Goal: Transaction & Acquisition: Purchase product/service

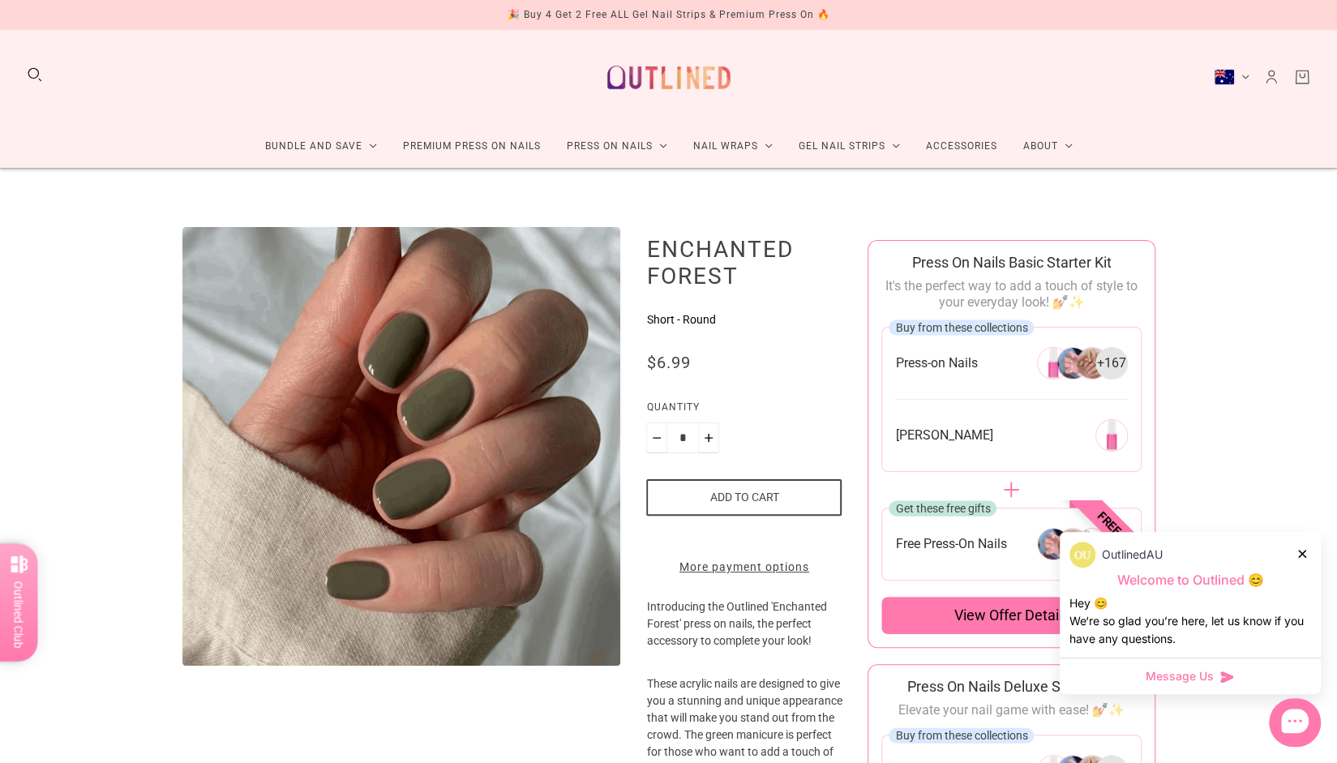
scroll to position [65, 0]
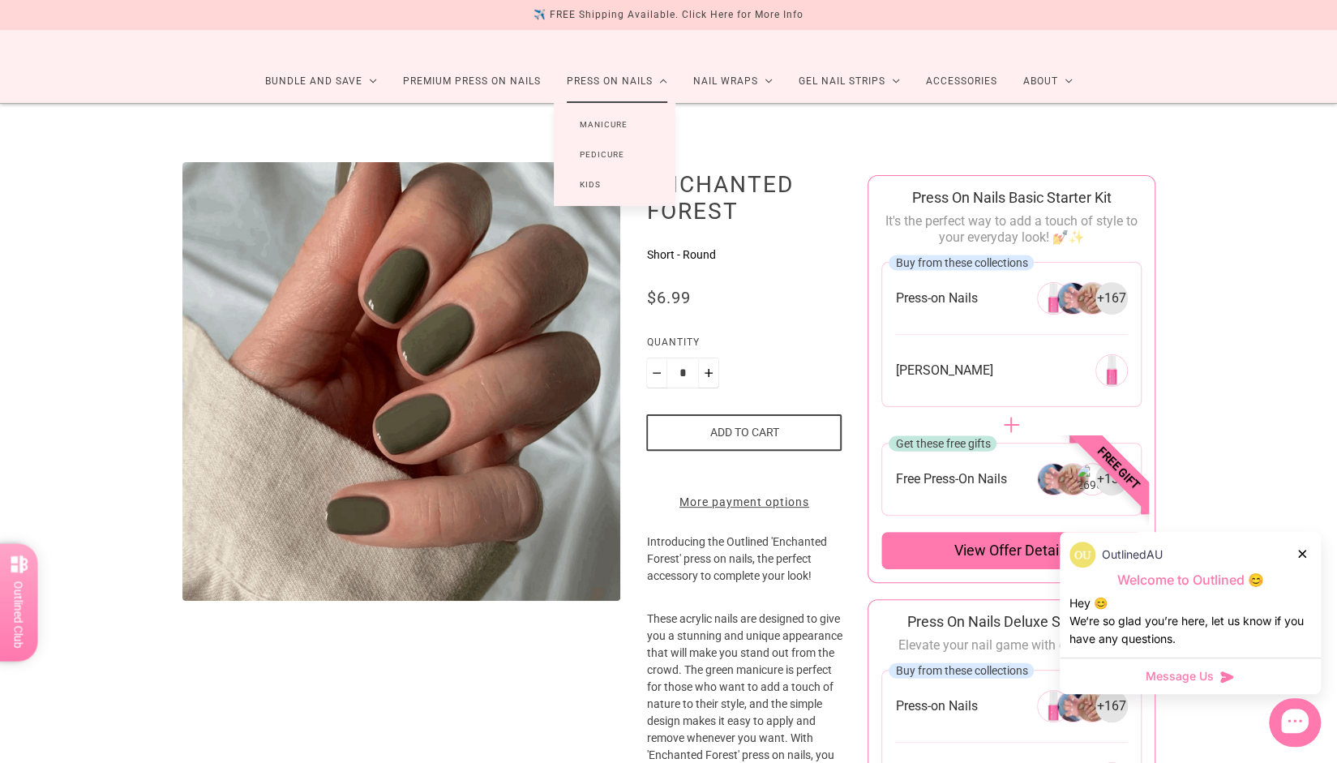
click at [610, 120] on link "Manicure" at bounding box center [604, 124] width 100 height 30
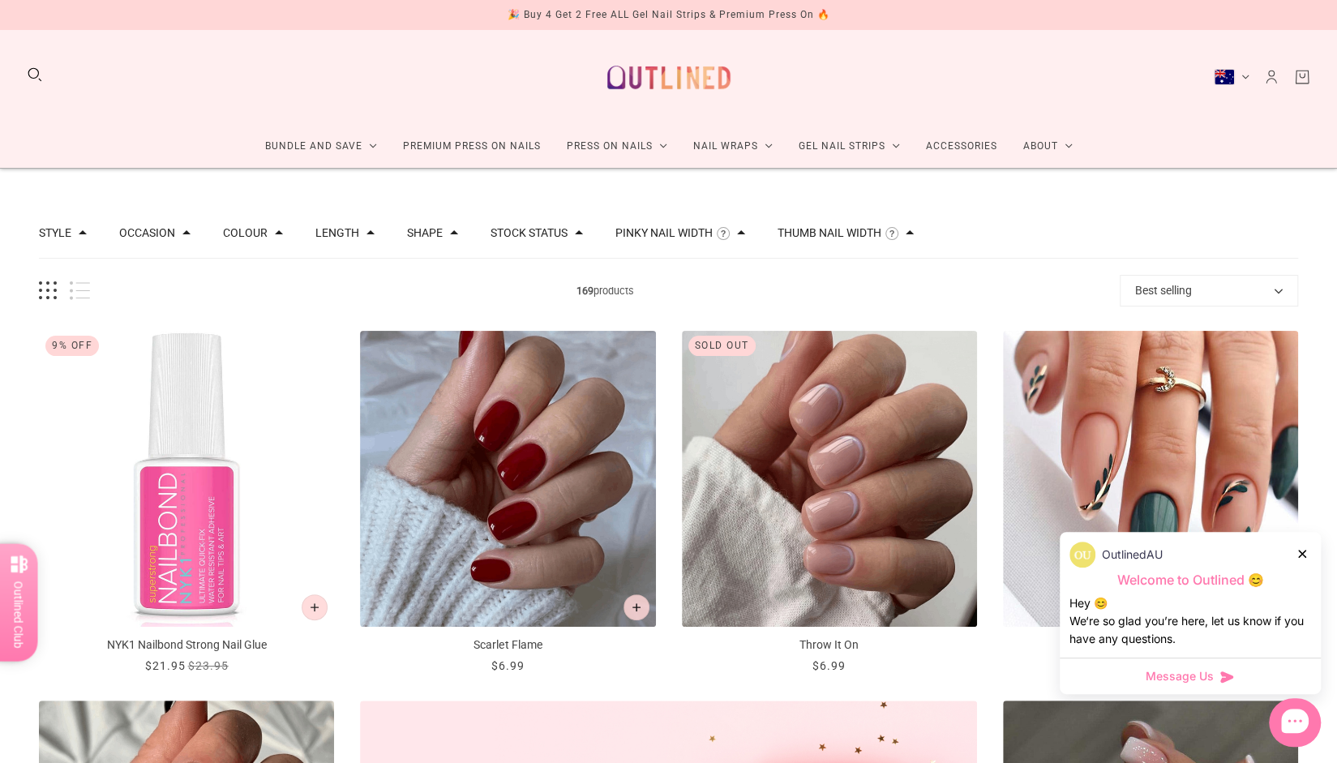
click at [336, 231] on button "Length" at bounding box center [337, 232] width 44 height 11
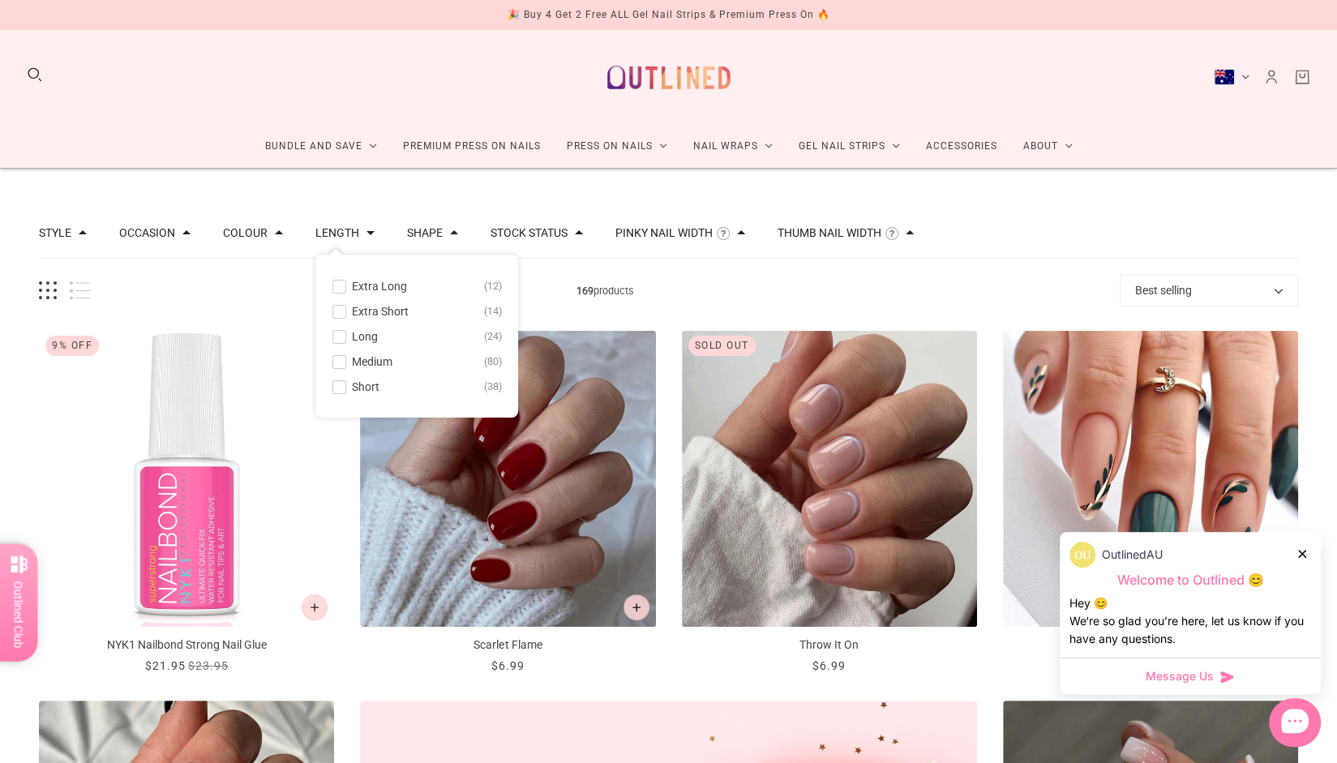
click at [335, 388] on span at bounding box center [339, 387] width 12 height 12
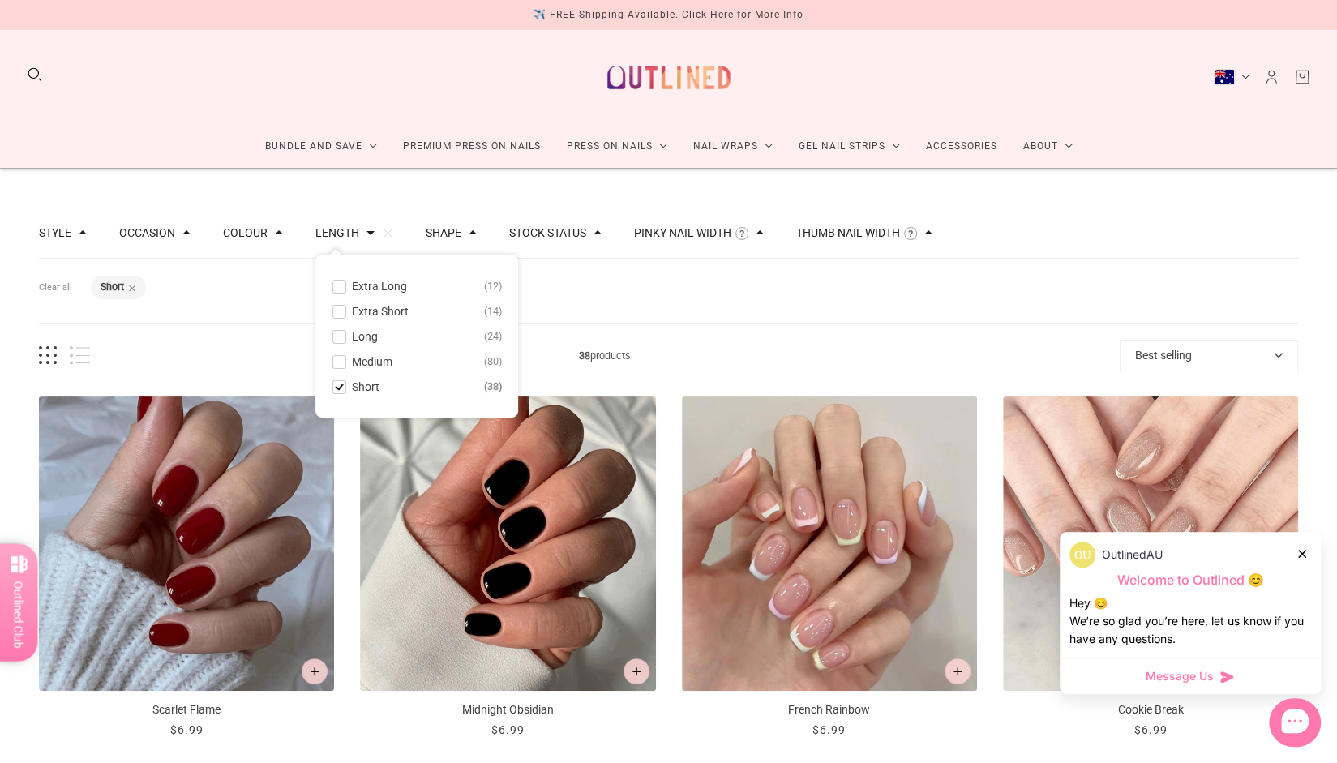
click at [334, 310] on span at bounding box center [339, 312] width 12 height 12
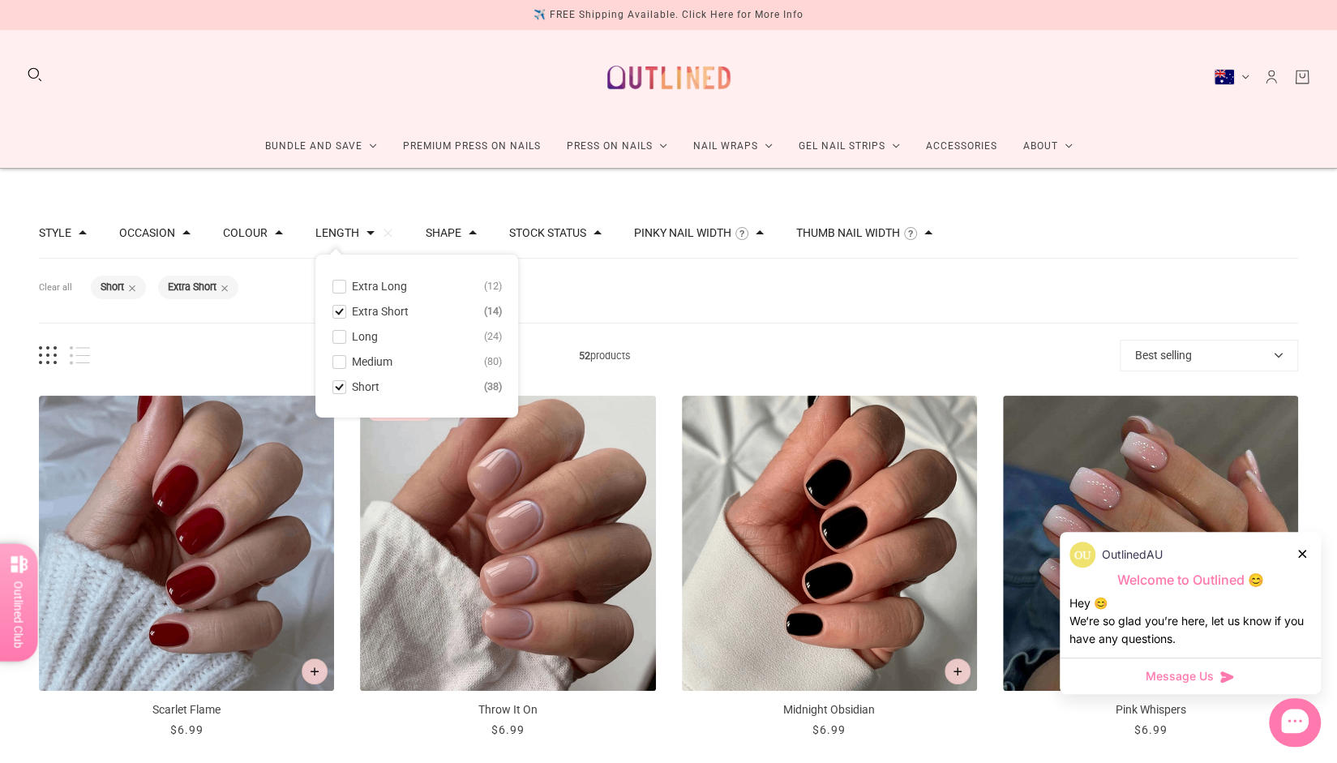
click at [1303, 550] on icon at bounding box center [1302, 554] width 8 height 8
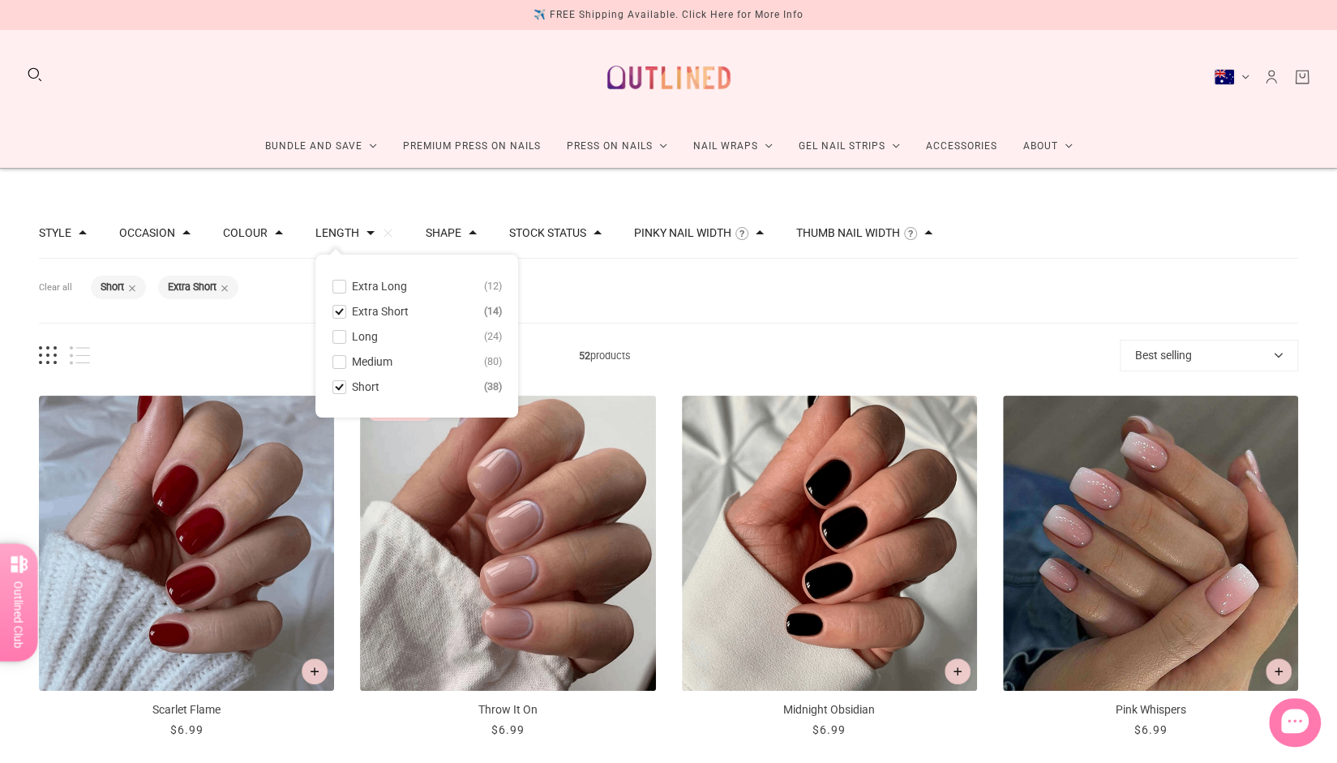
click at [1055, 224] on div "Style Cat Eye 3 Chrome 1 French 14 Glitter 5 Glitter Design 4 Nail Art 19 Ombre…" at bounding box center [668, 233] width 1259 height 51
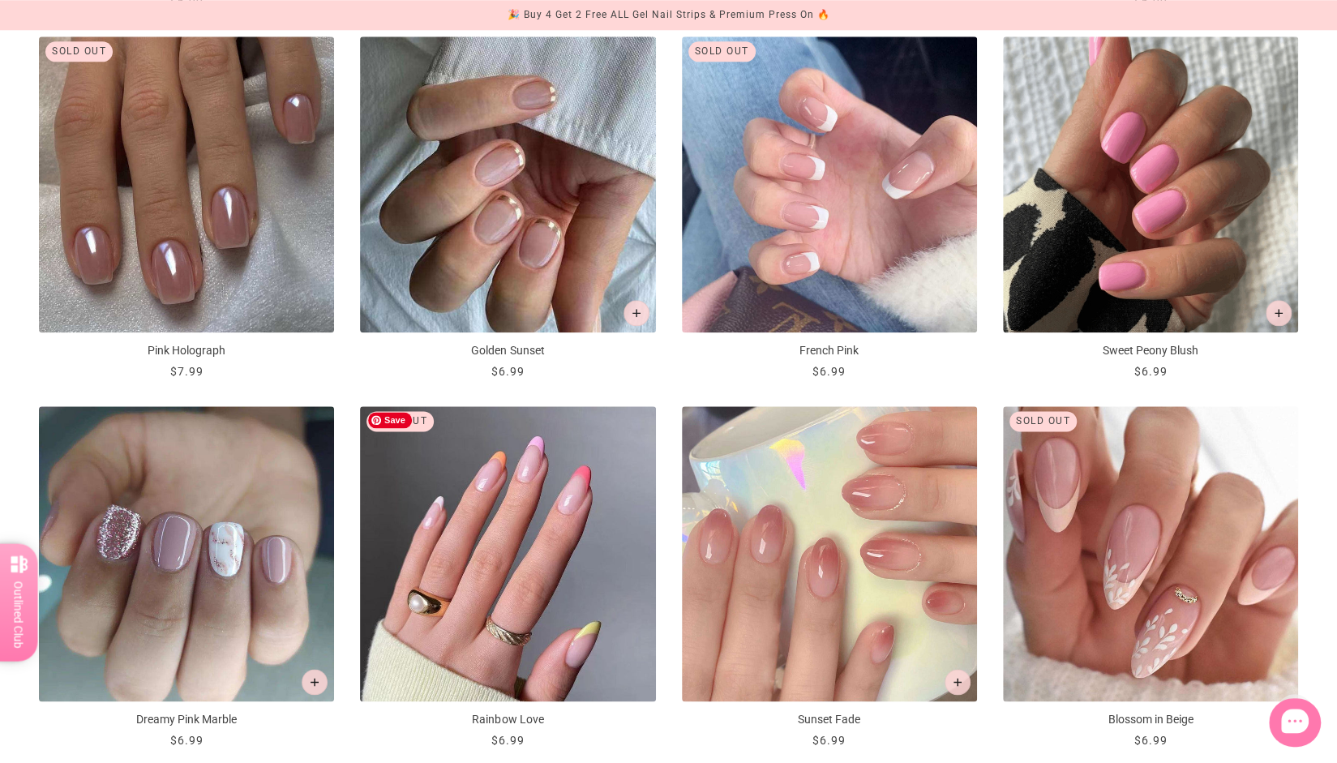
scroll to position [1094, 0]
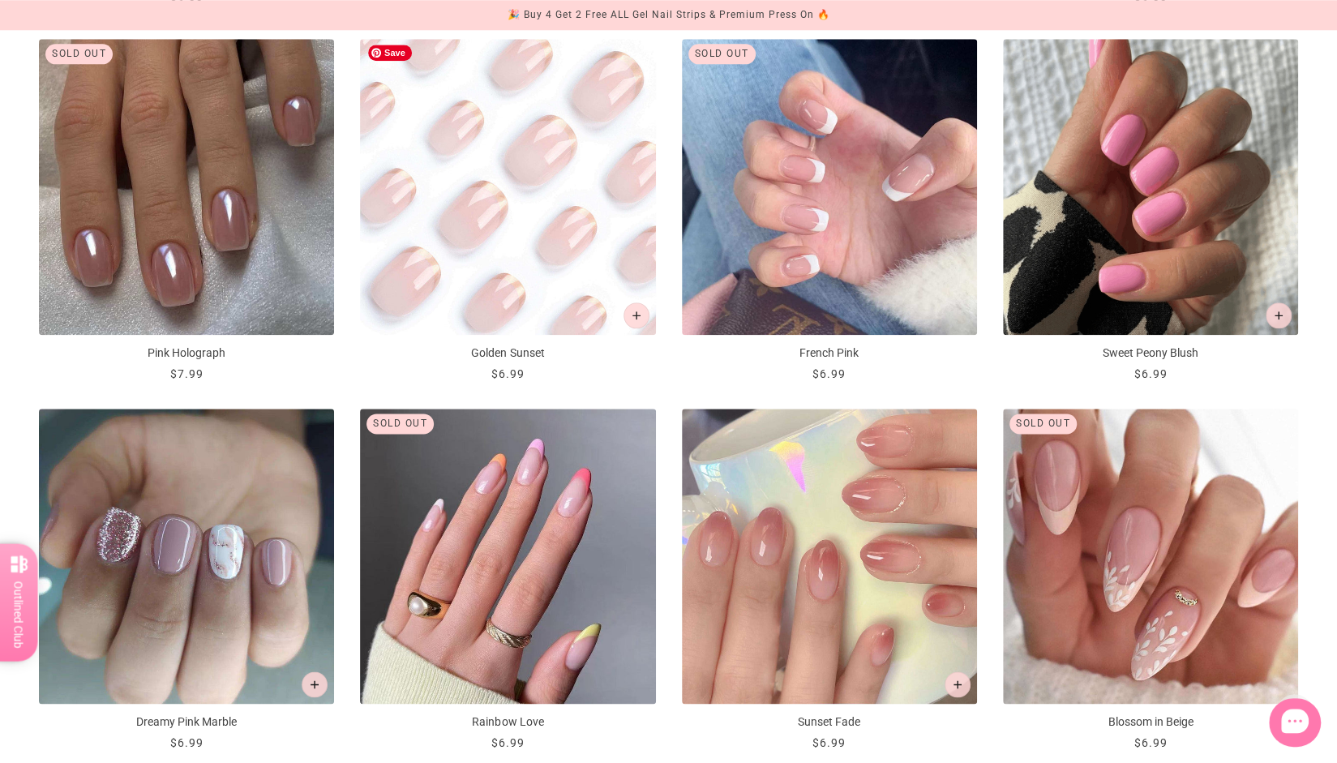
click at [546, 147] on img "Golden Sunset" at bounding box center [507, 186] width 295 height 295
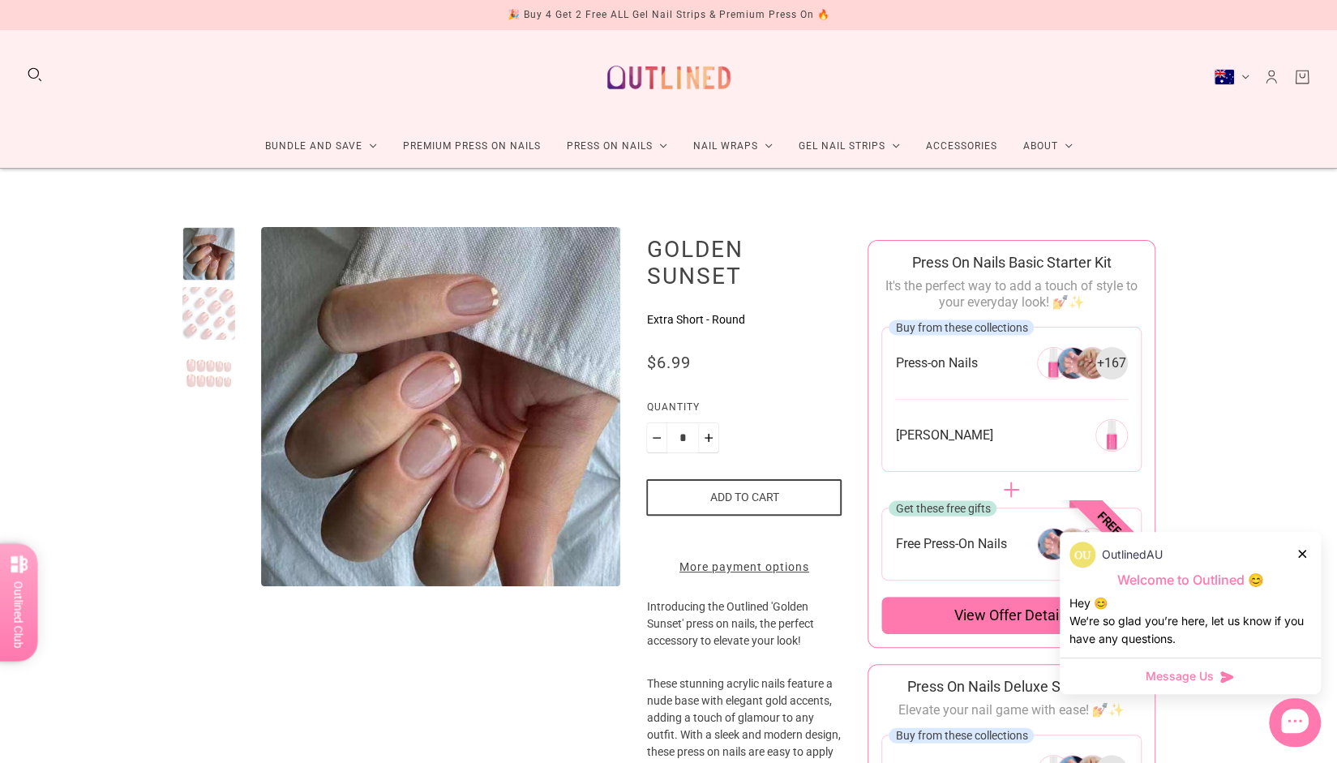
click at [208, 322] on div at bounding box center [208, 313] width 53 height 53
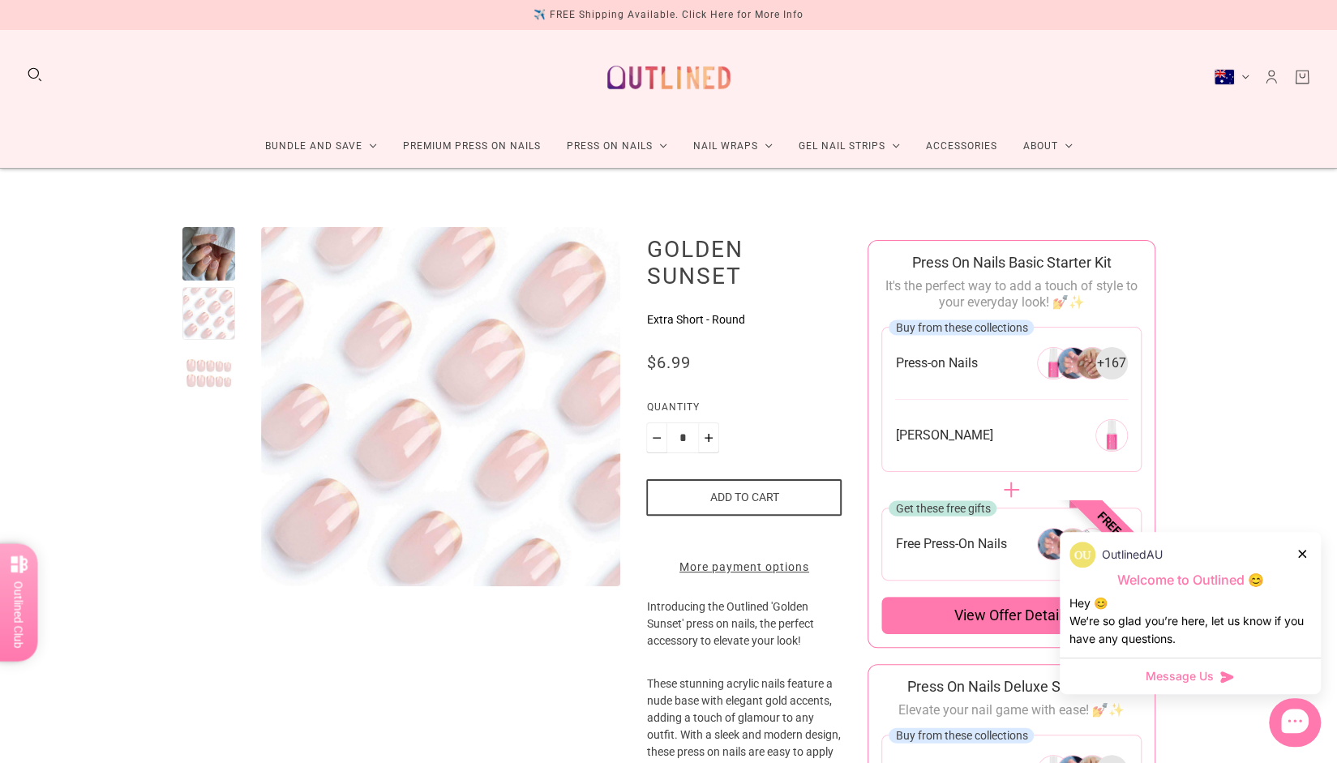
click at [212, 379] on div at bounding box center [208, 372] width 53 height 53
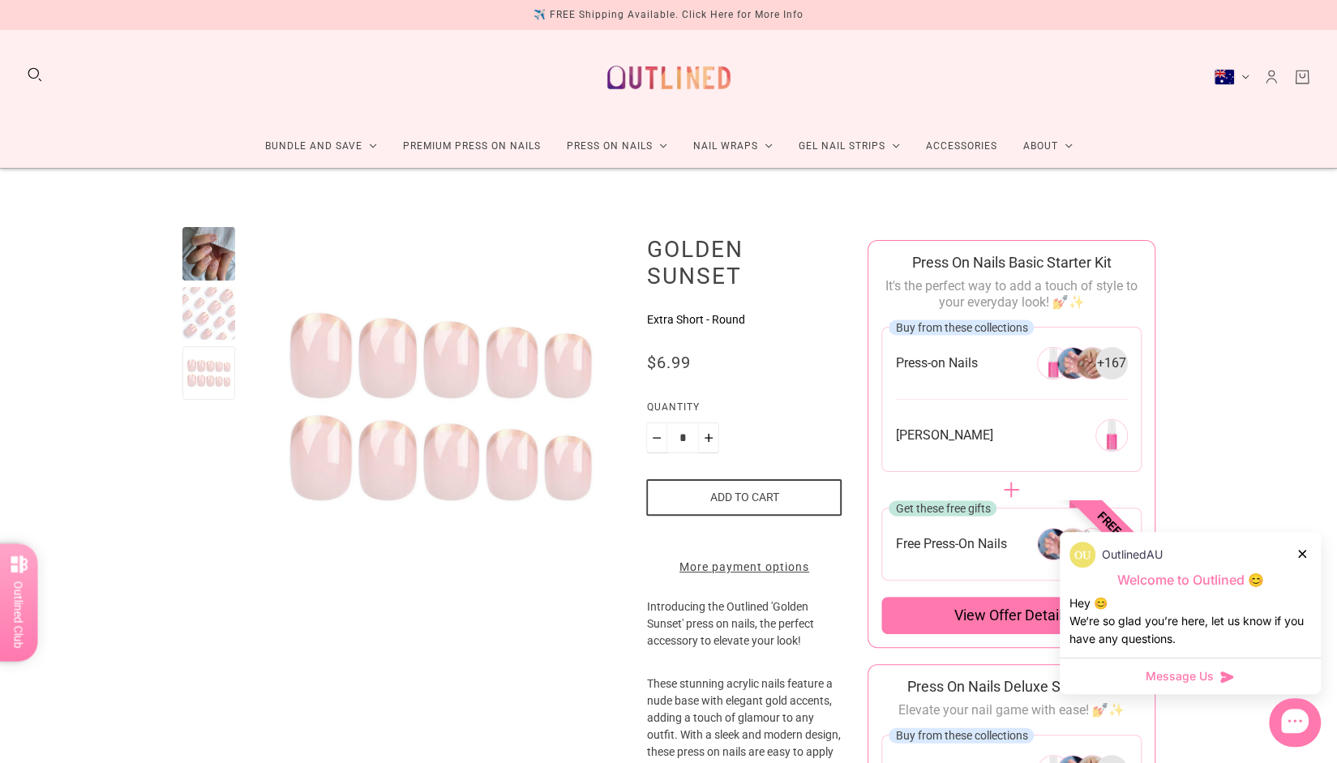
click at [202, 253] on div at bounding box center [208, 253] width 53 height 53
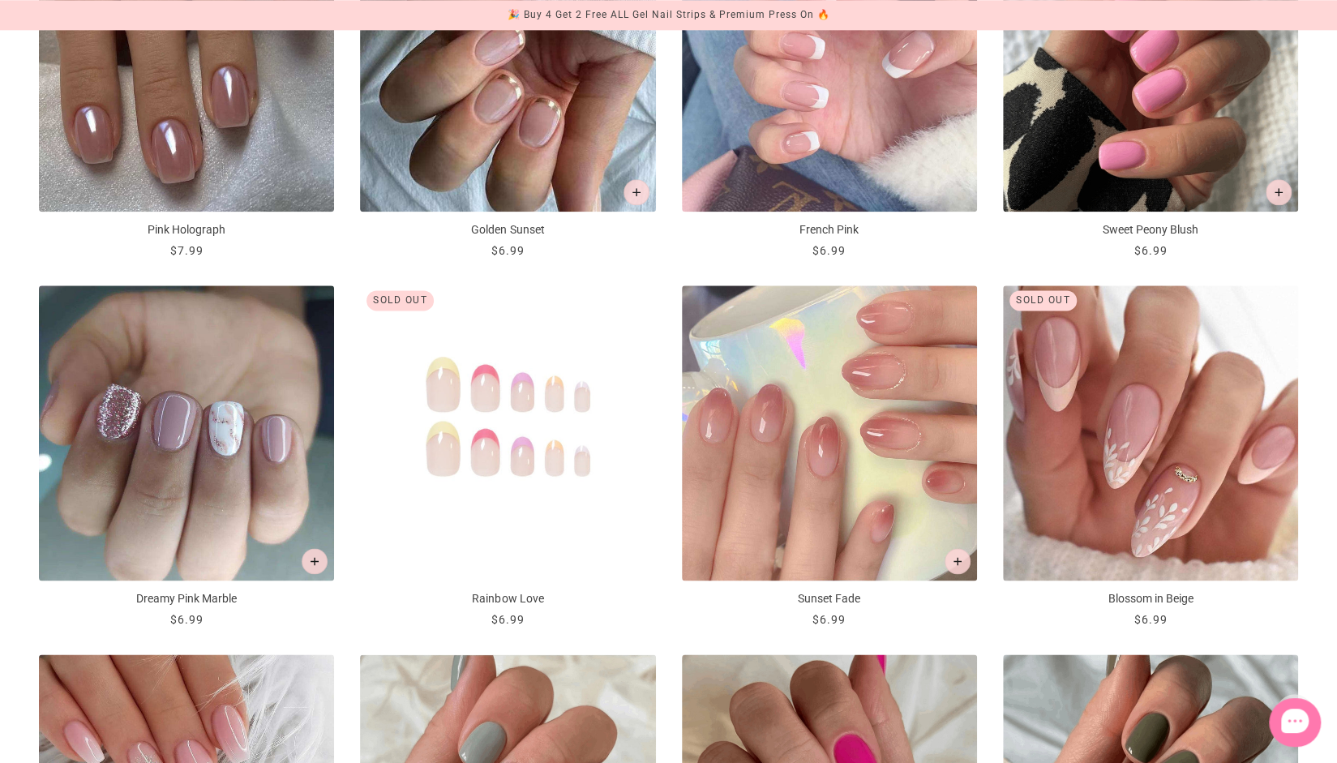
scroll to position [1094, 0]
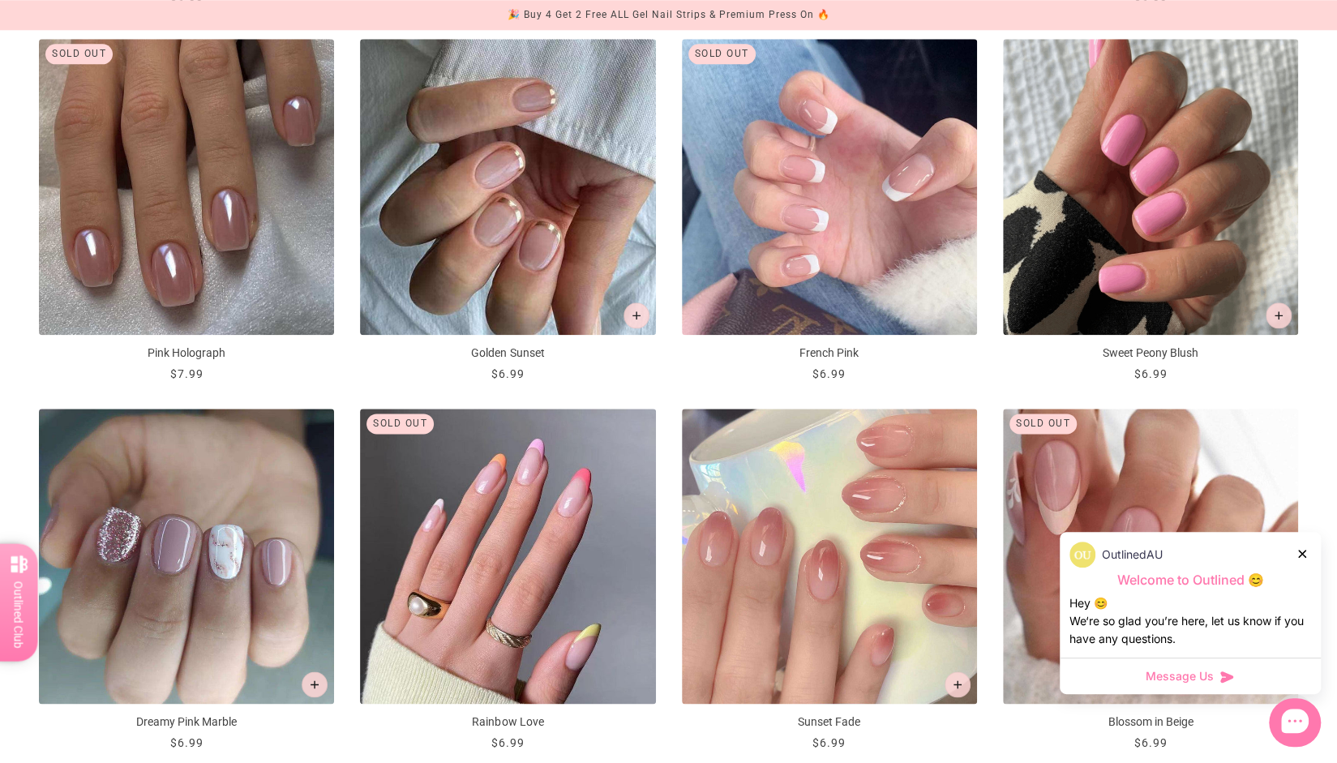
click at [1301, 553] on icon at bounding box center [1302, 554] width 8 height 8
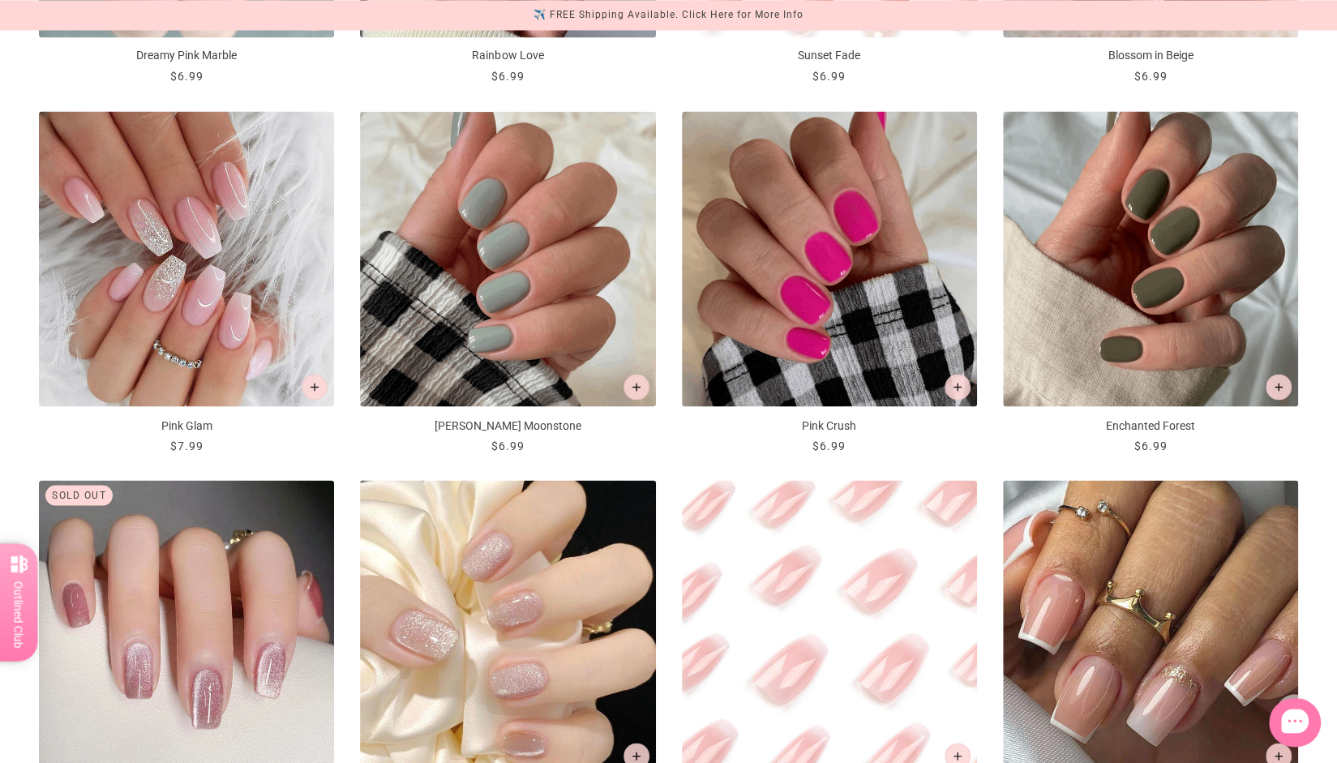
scroll to position [1763, 0]
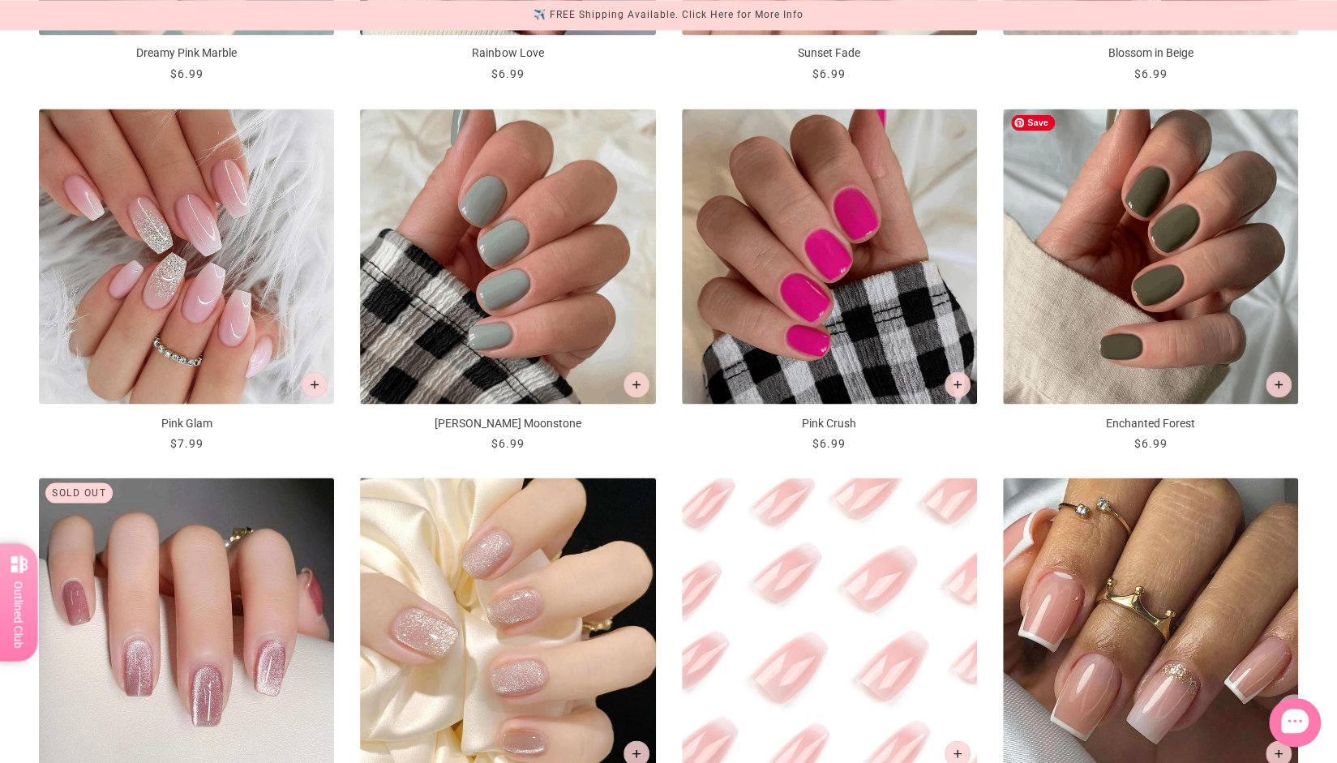
click at [1174, 201] on img "Enchanted Forest" at bounding box center [1150, 256] width 295 height 295
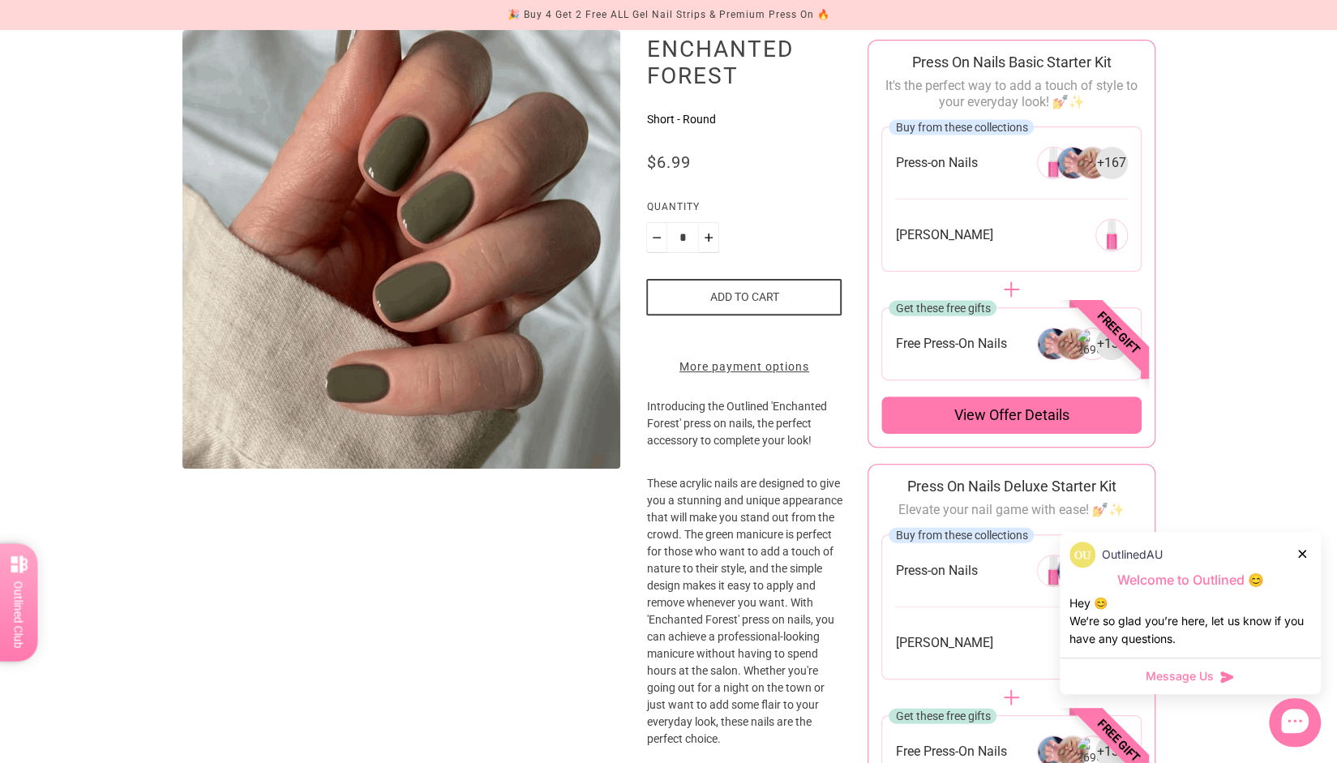
click at [743, 293] on button "Add to cart" at bounding box center [743, 297] width 195 height 36
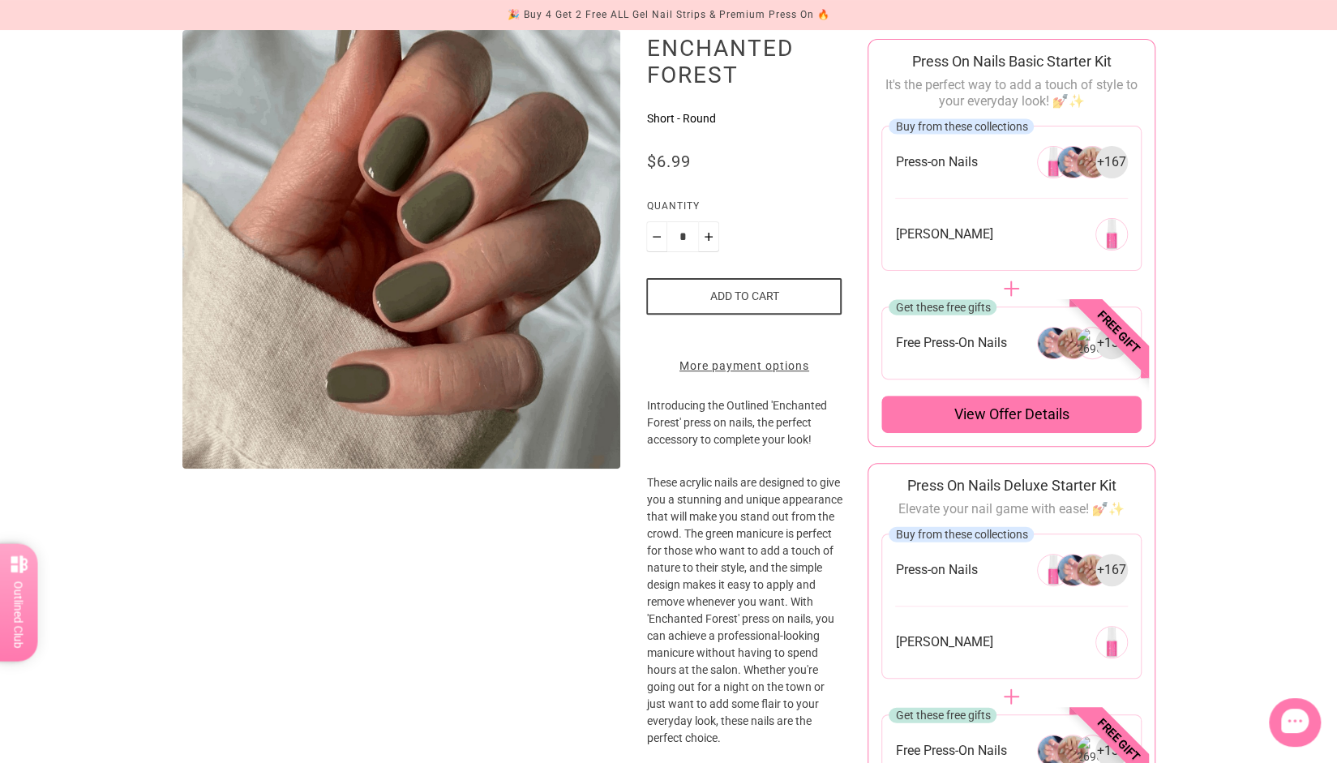
scroll to position [200, 0]
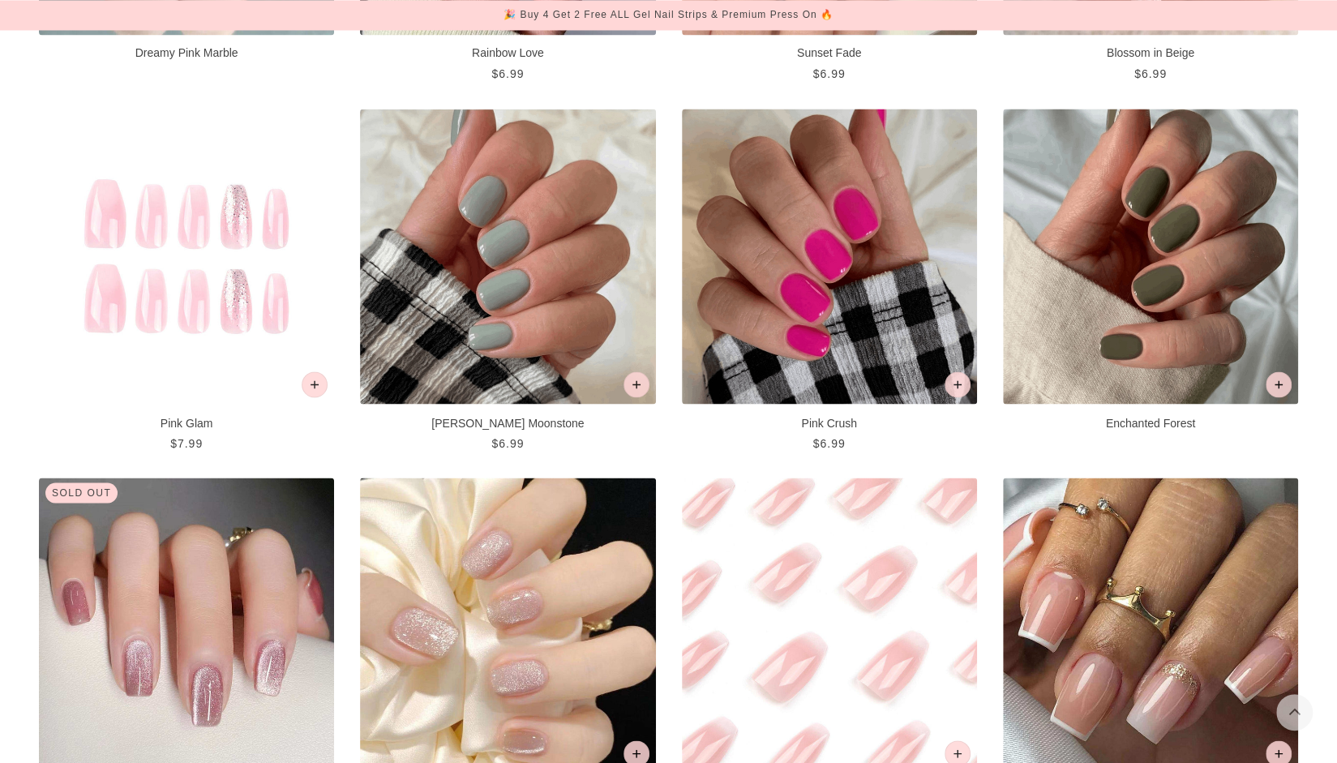
scroll to position [1763, 0]
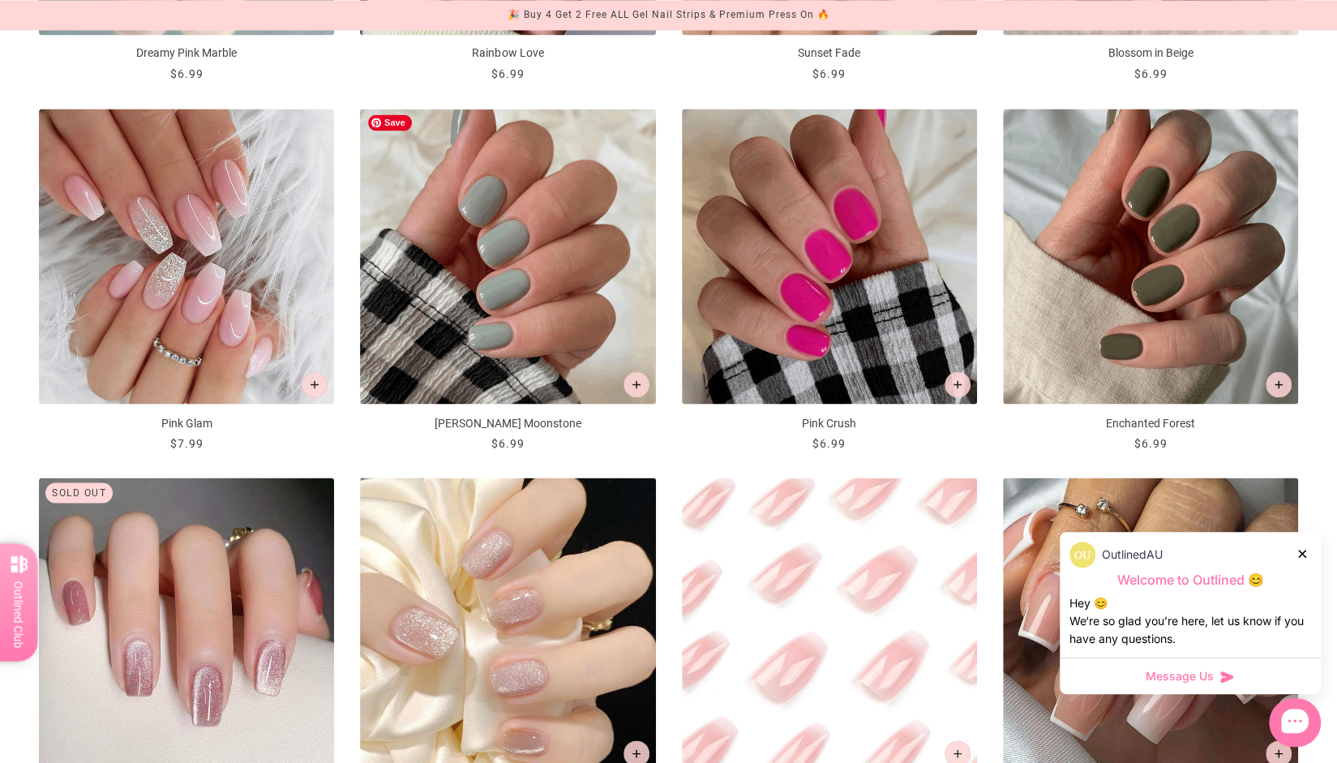
click at [426, 297] on img "Misty Moonstone" at bounding box center [507, 256] width 295 height 295
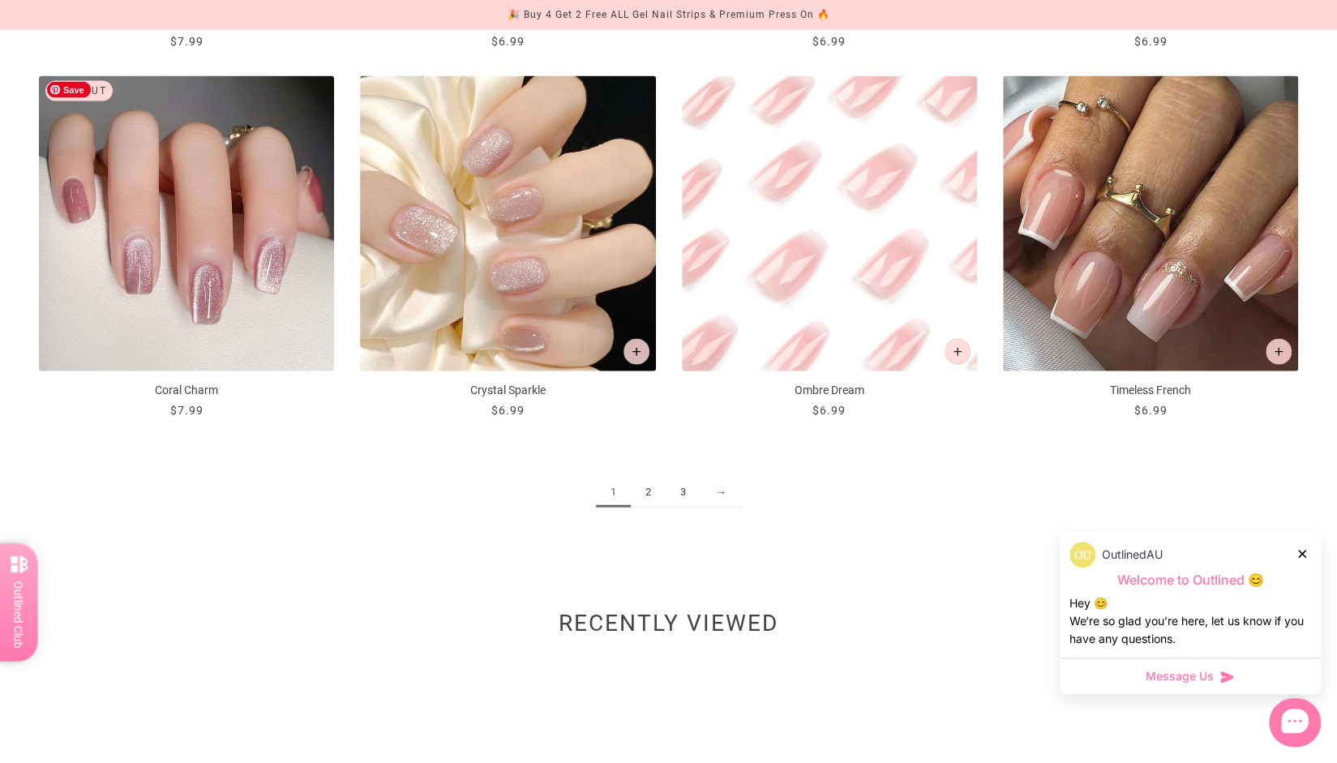
scroll to position [2163, 0]
click at [651, 493] on link "2" at bounding box center [648, 493] width 35 height 30
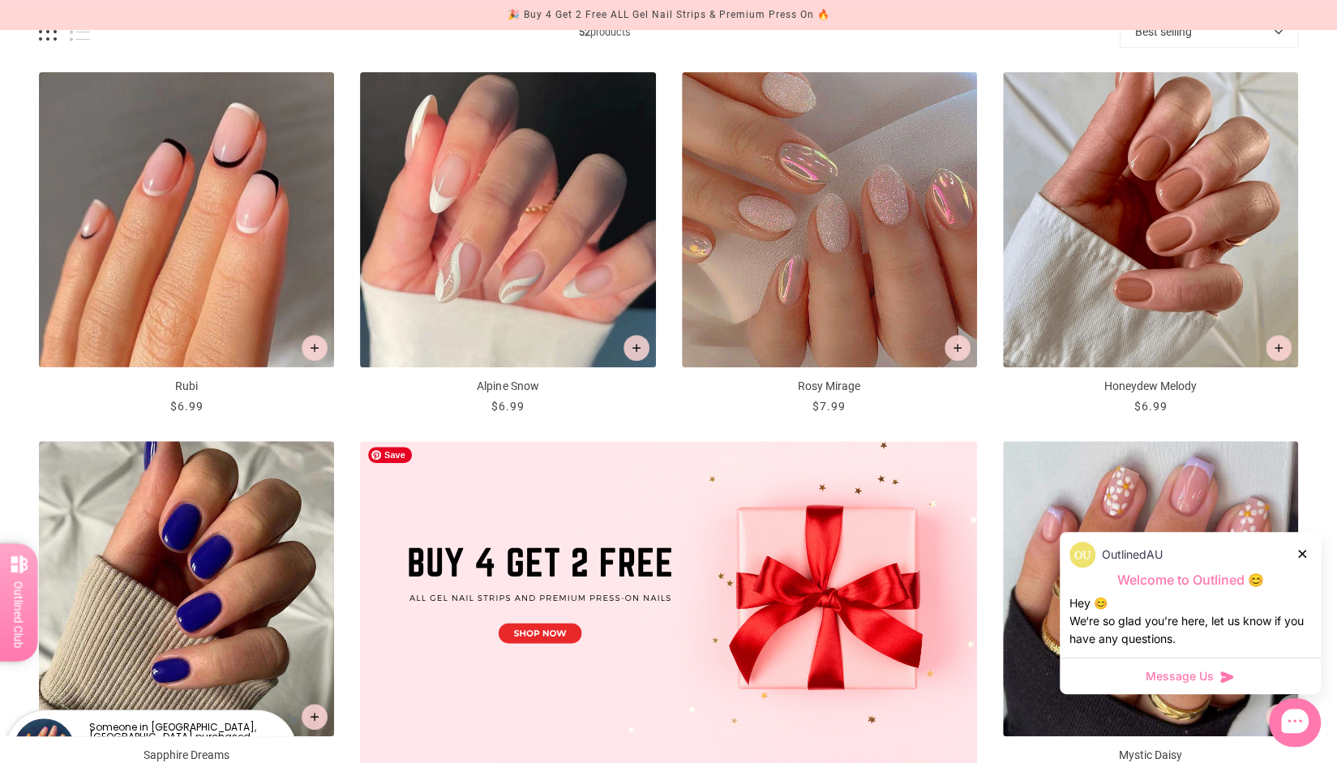
scroll to position [502, 0]
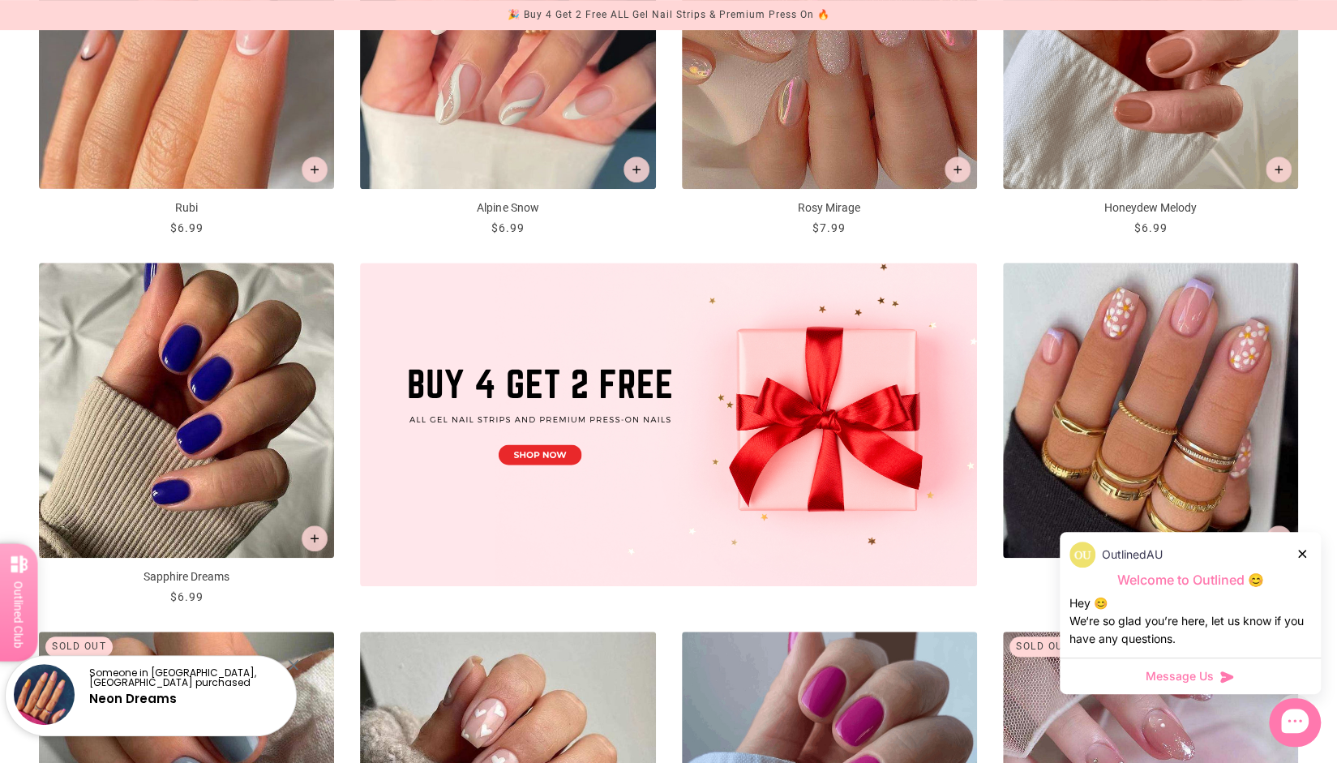
click at [1300, 551] on icon at bounding box center [1302, 554] width 8 height 8
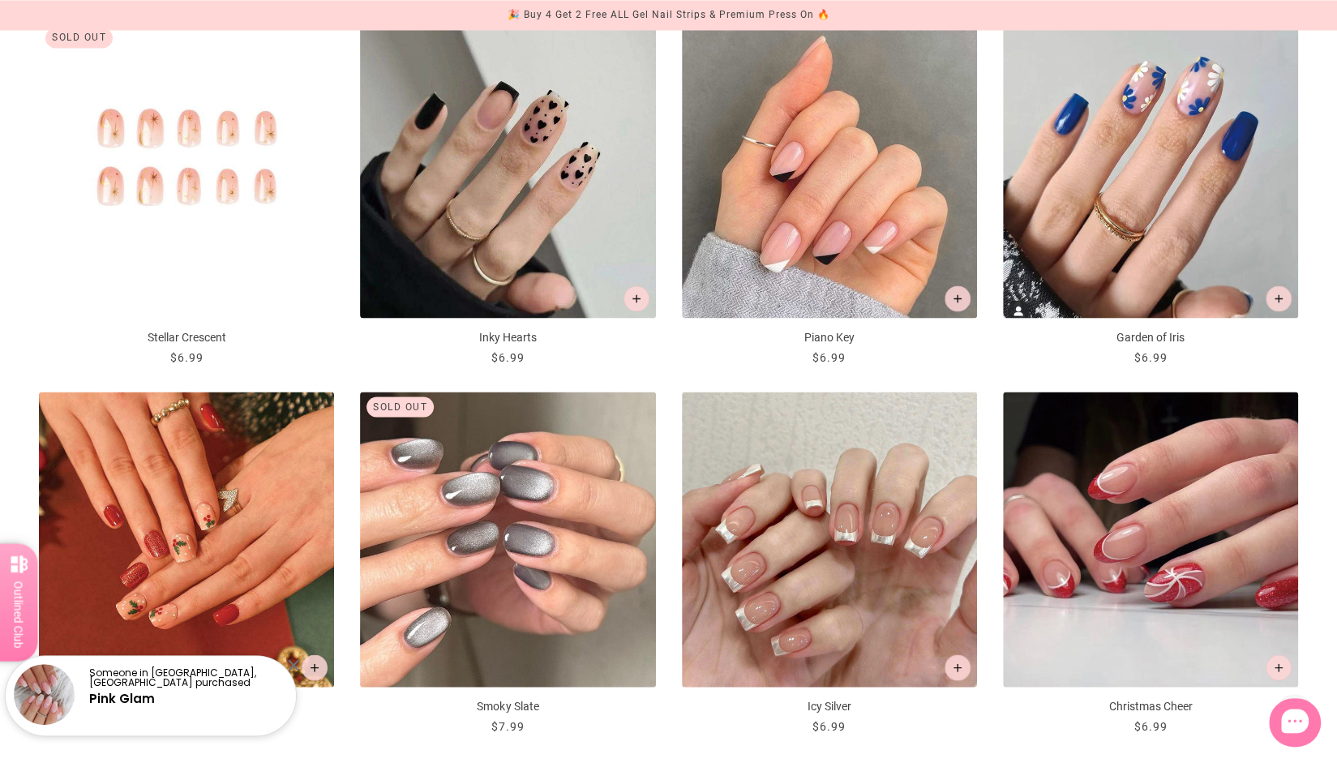
scroll to position [1851, 0]
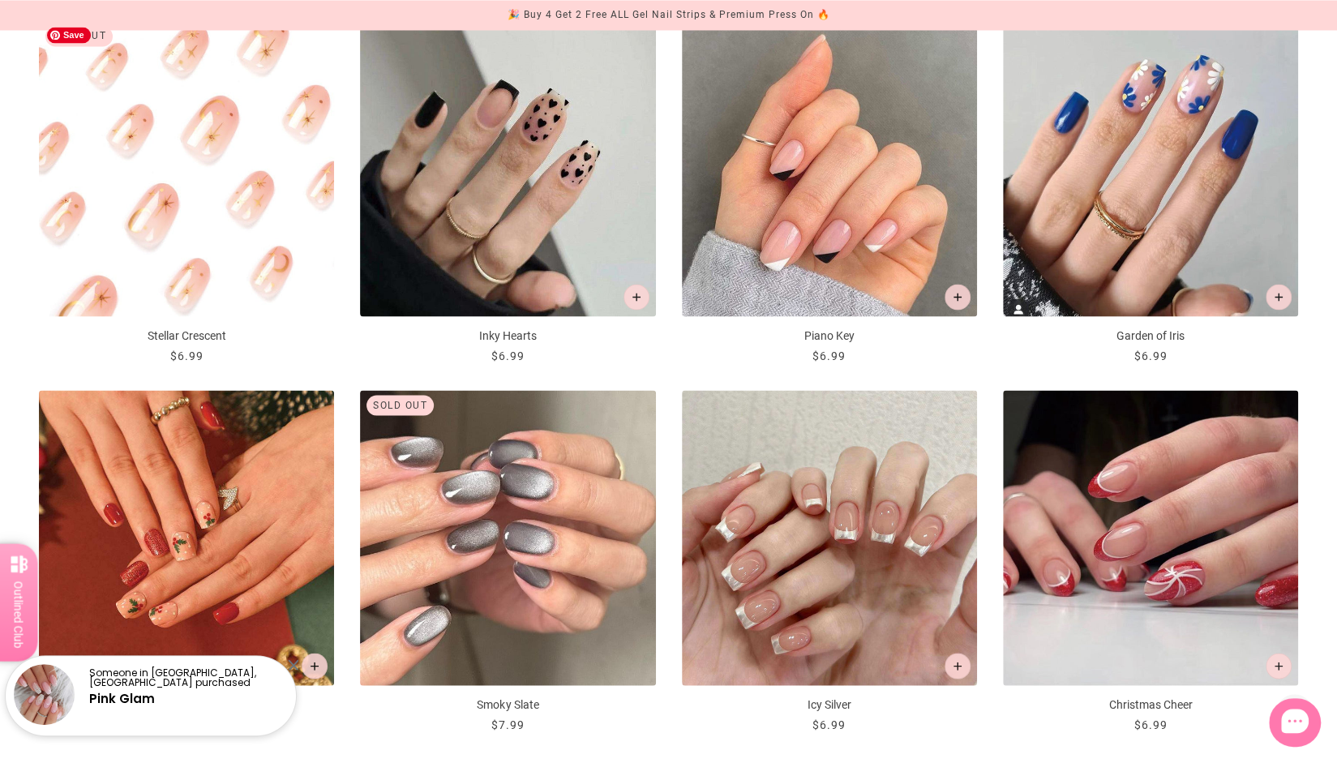
click at [216, 149] on img "Stellar Crescent" at bounding box center [186, 168] width 295 height 295
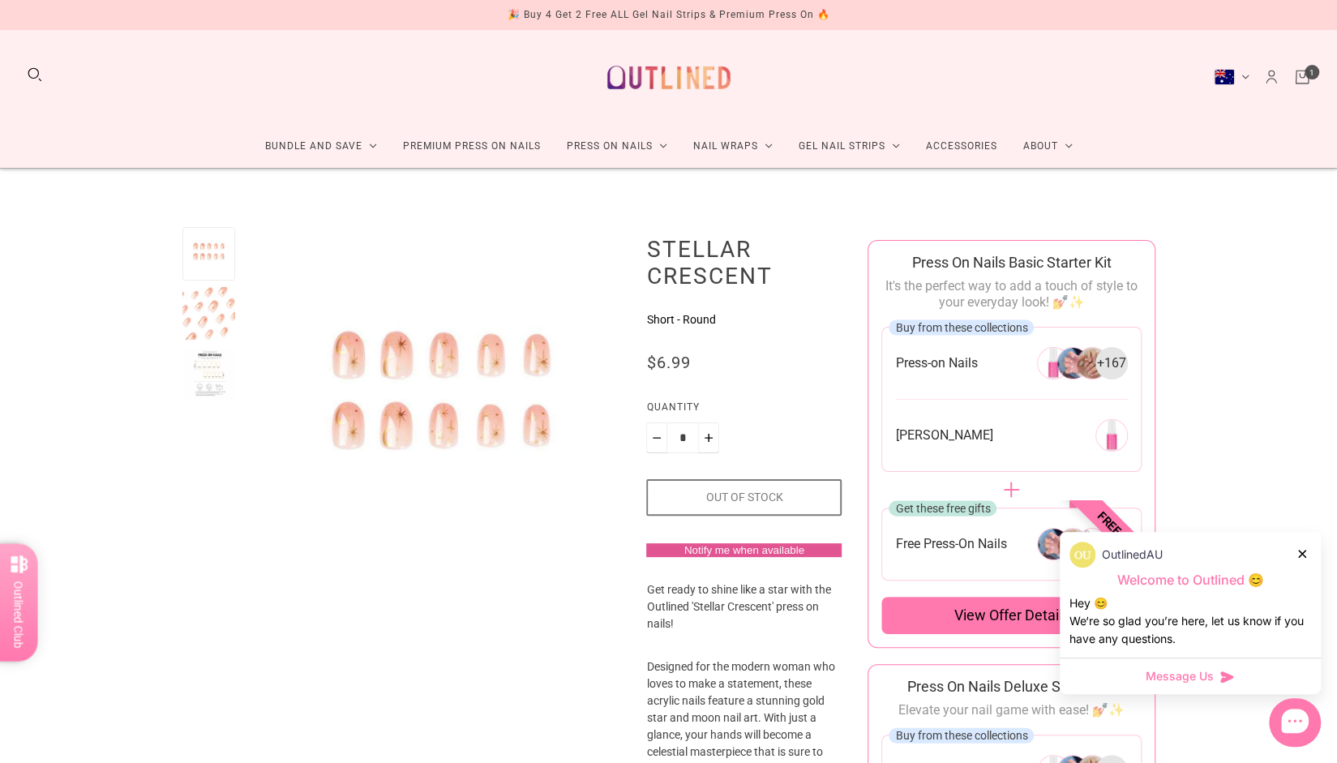
click at [213, 317] on div at bounding box center [208, 313] width 53 height 53
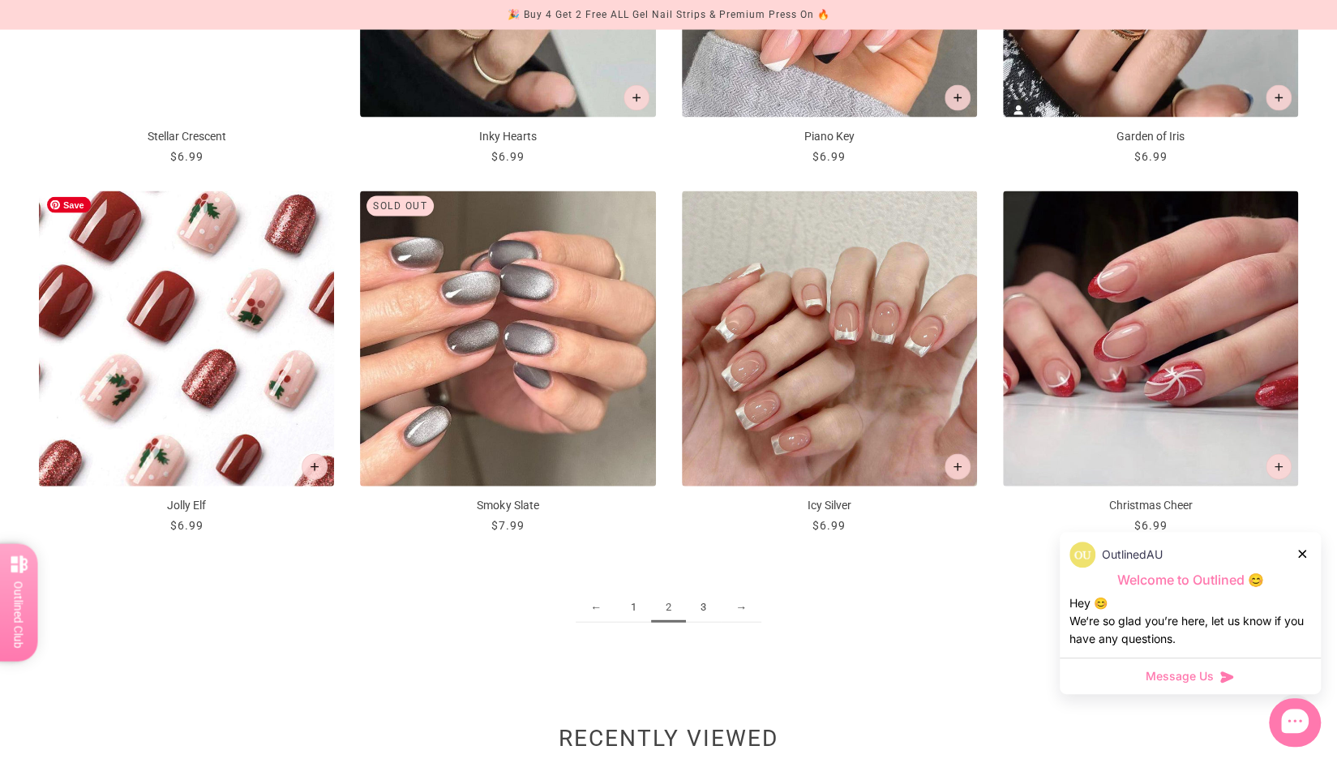
scroll to position [2050, 0]
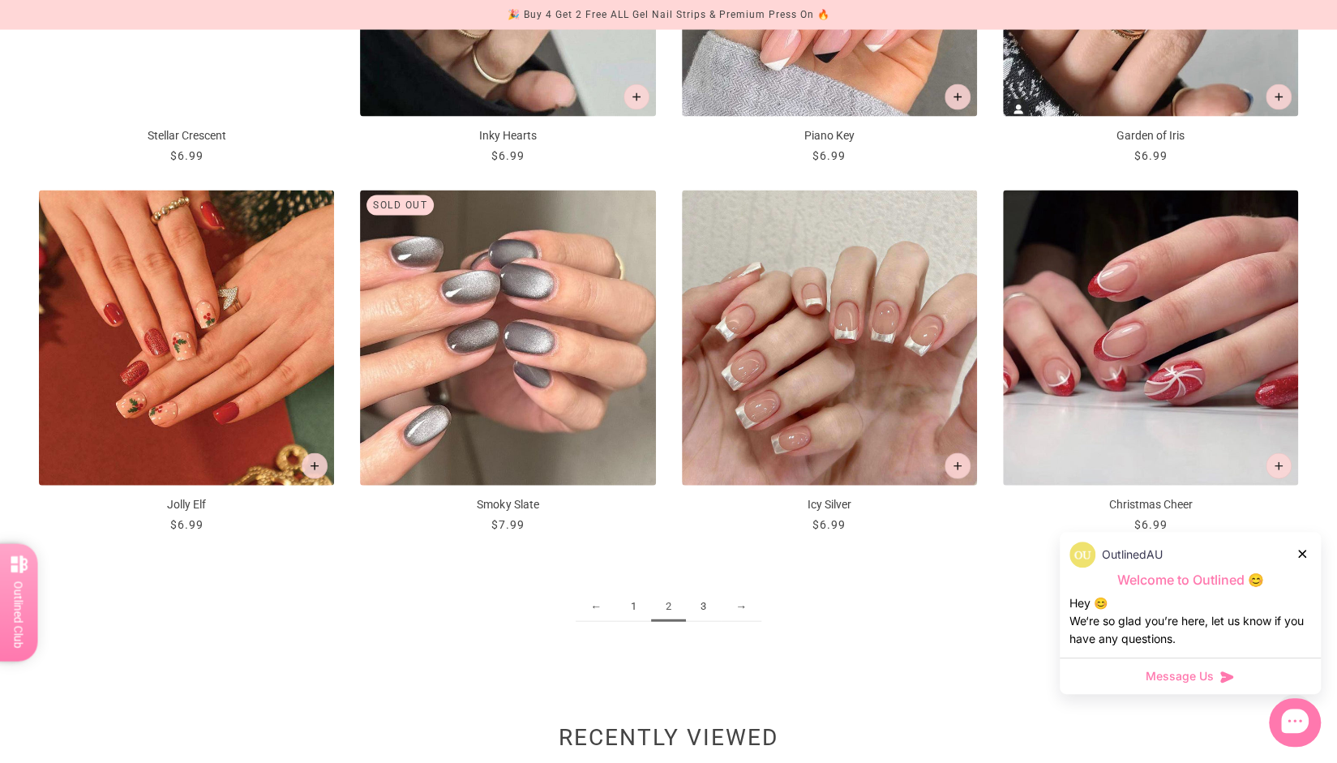
click at [1051, 611] on ul "← 1 2 3 →" at bounding box center [668, 607] width 1259 height 30
click at [702, 601] on link "3" at bounding box center [703, 607] width 35 height 30
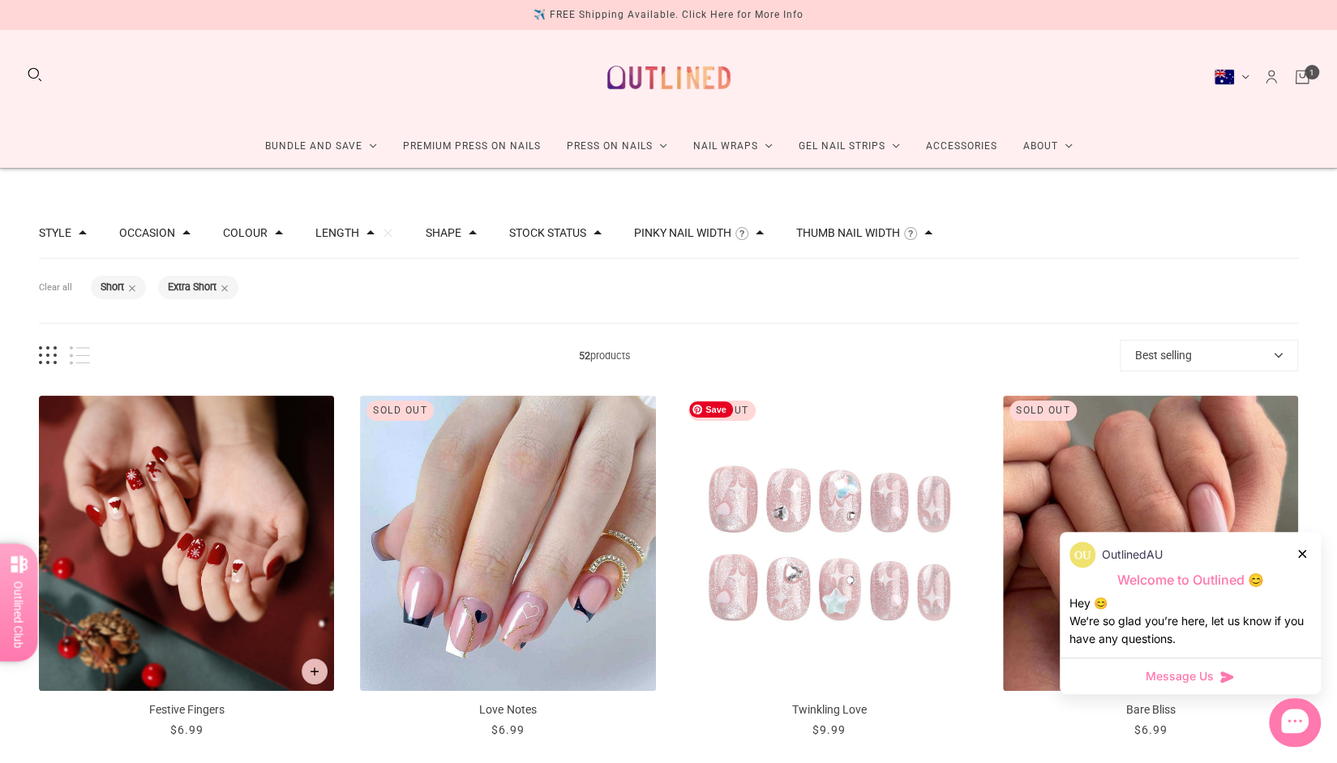
scroll to position [69, 0]
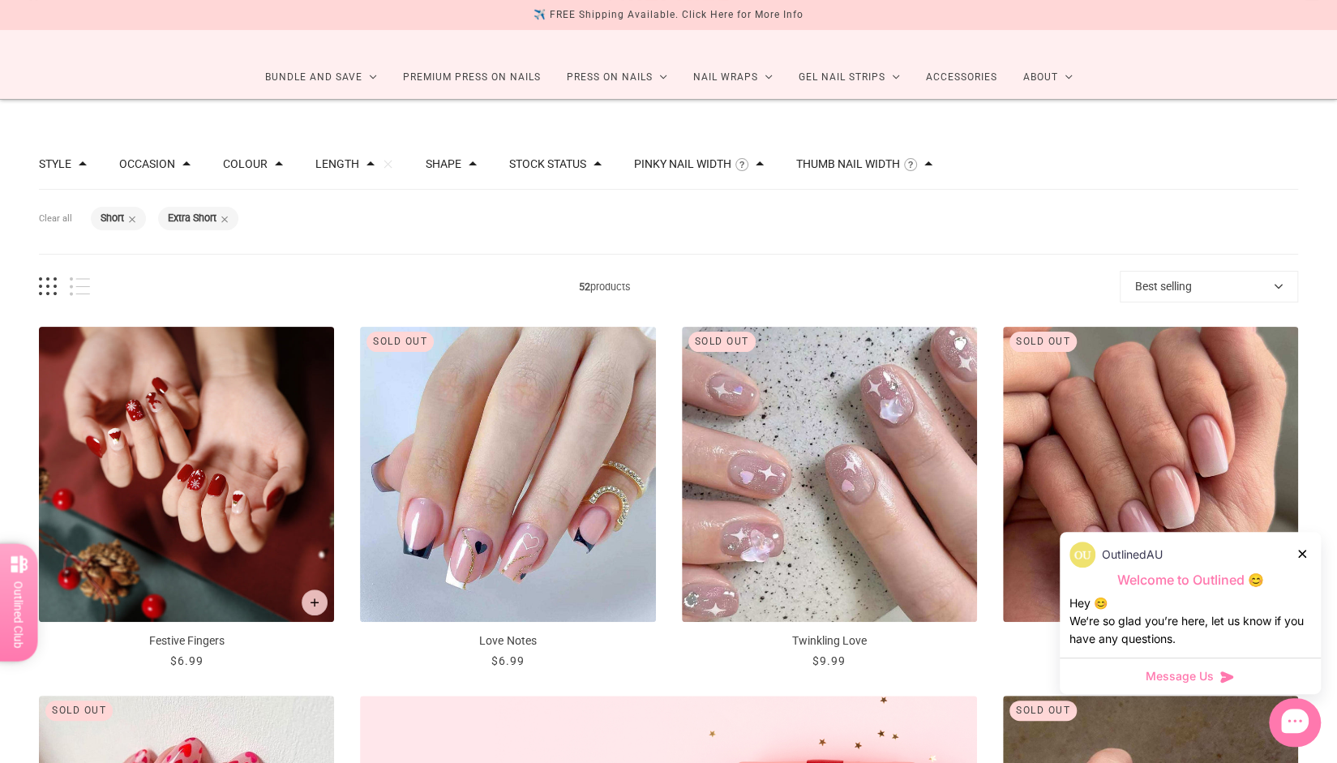
click at [1303, 554] on icon at bounding box center [1302, 554] width 8 height 8
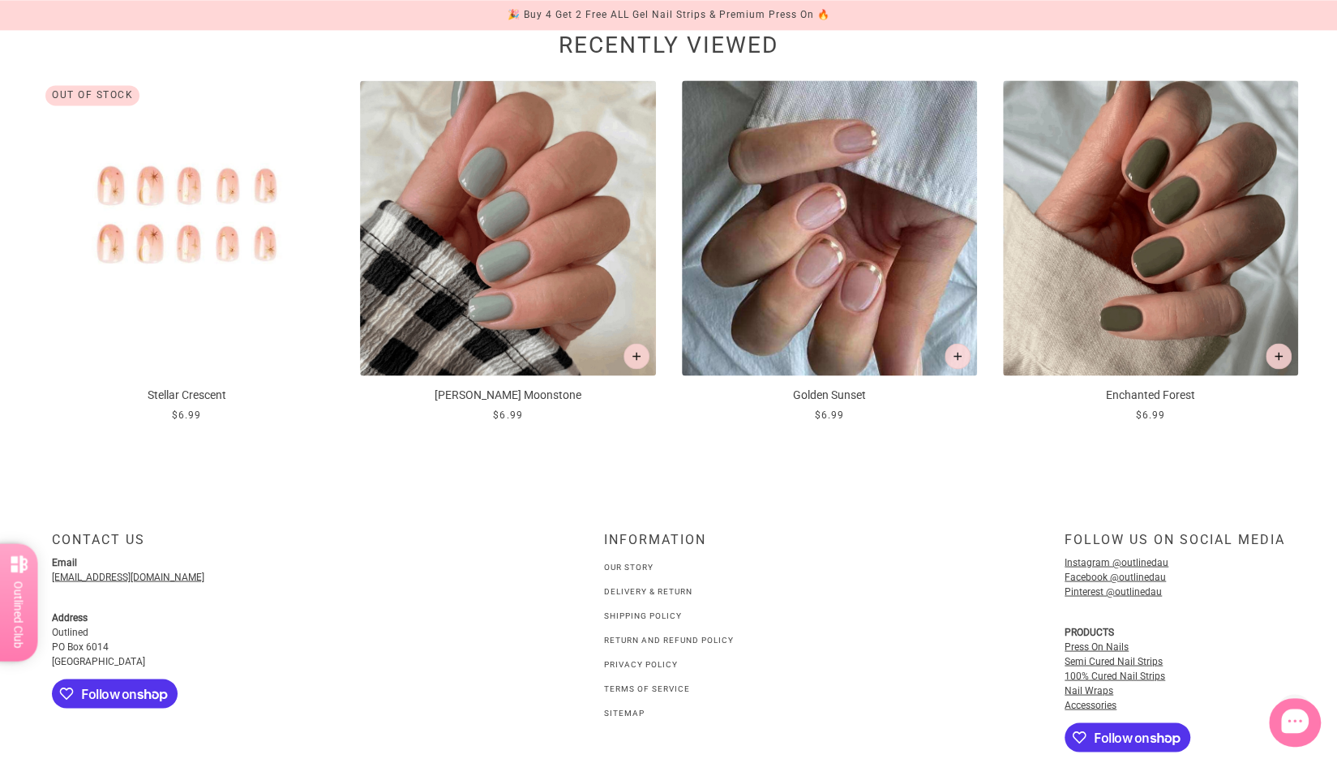
scroll to position [1612, 0]
